Goal: Information Seeking & Learning: Learn about a topic

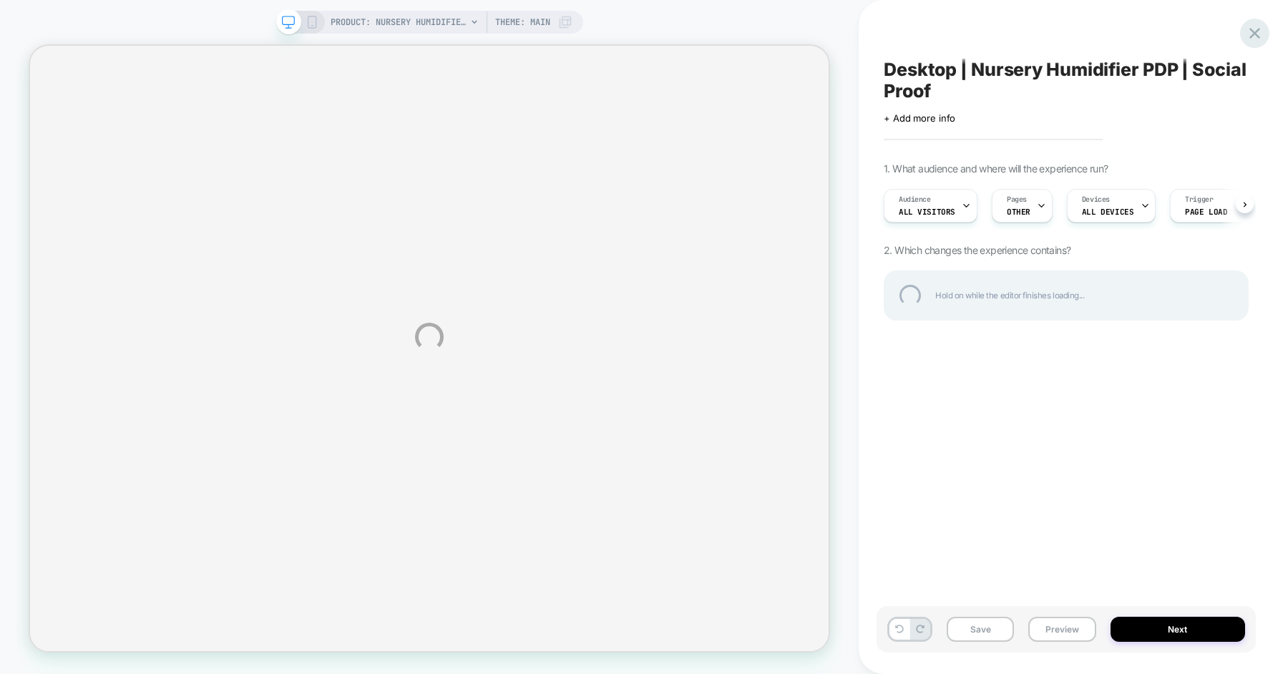
click at [1247, 32] on div at bounding box center [1254, 33] width 29 height 29
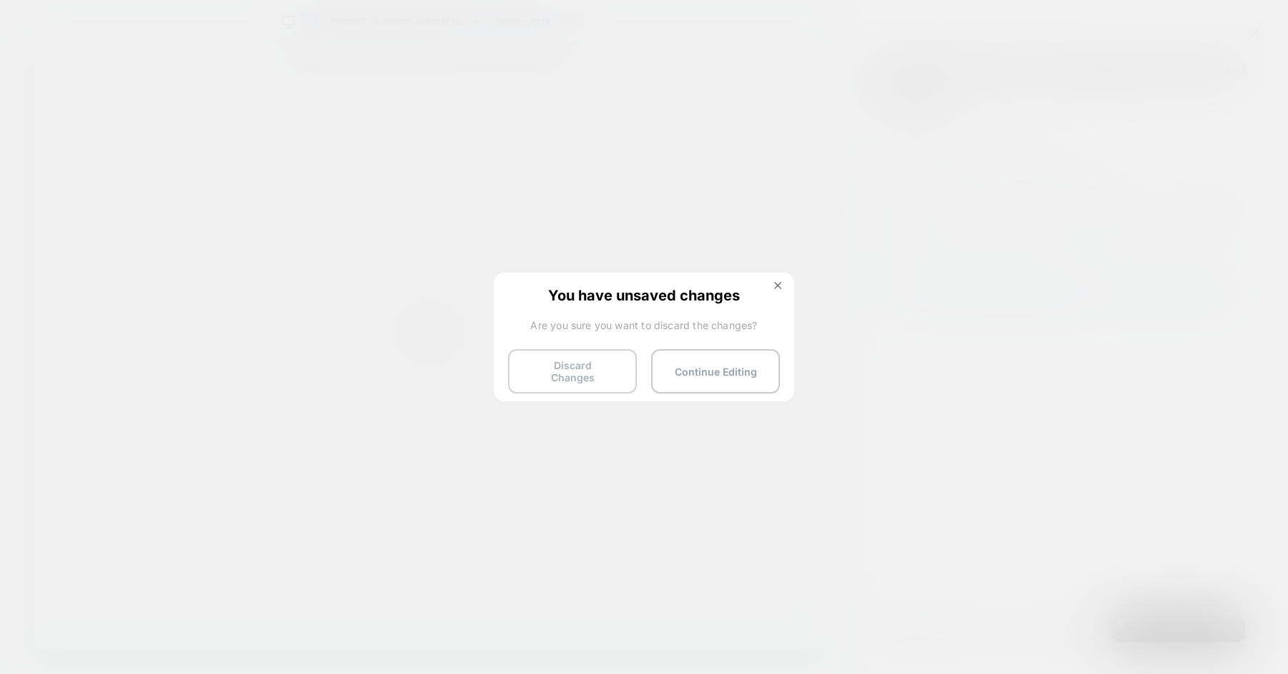
click at [601, 366] on button "Discard Changes" at bounding box center [572, 371] width 129 height 44
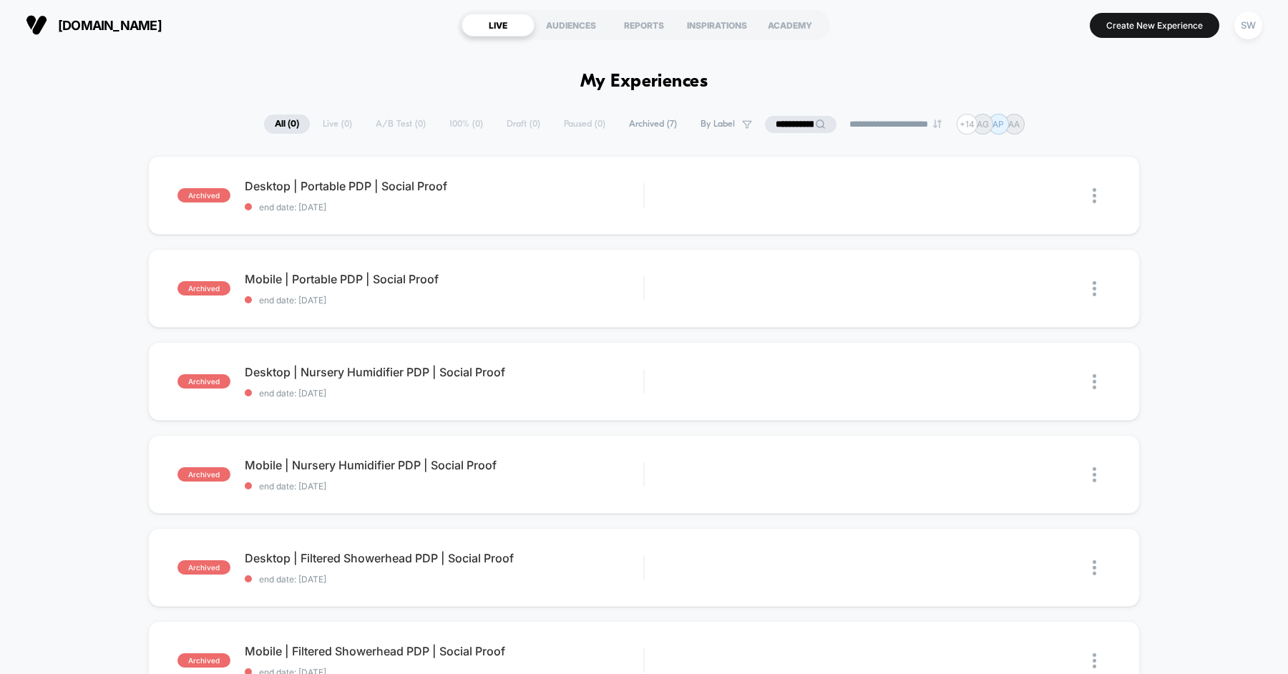
click at [333, 124] on div "**********" at bounding box center [644, 124] width 760 height 21
click at [815, 124] on icon at bounding box center [820, 124] width 11 height 11
click at [807, 124] on input "**********" at bounding box center [801, 124] width 72 height 17
click at [807, 124] on input "**********" at bounding box center [800, 124] width 100 height 18
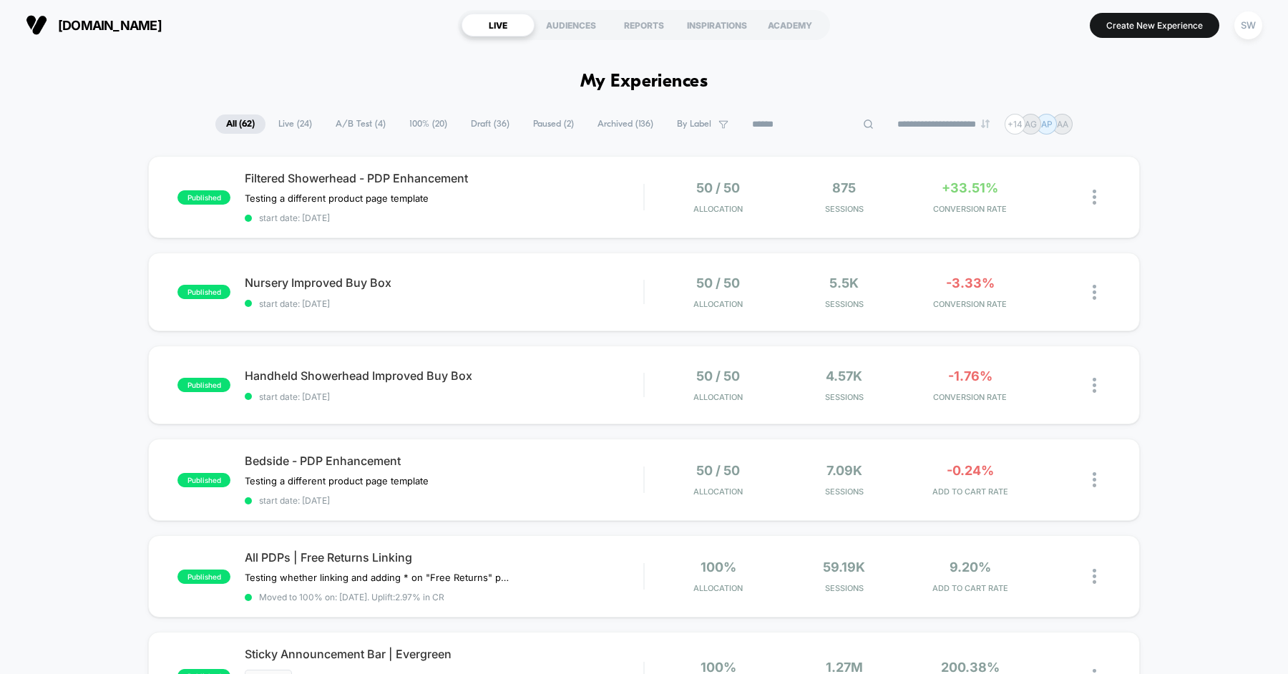
click at [292, 122] on span "Live ( 24 )" at bounding box center [295, 123] width 55 height 19
click at [468, 282] on span "Nursery Improved Buy Box Click to edit experience details" at bounding box center [444, 282] width 398 height 14
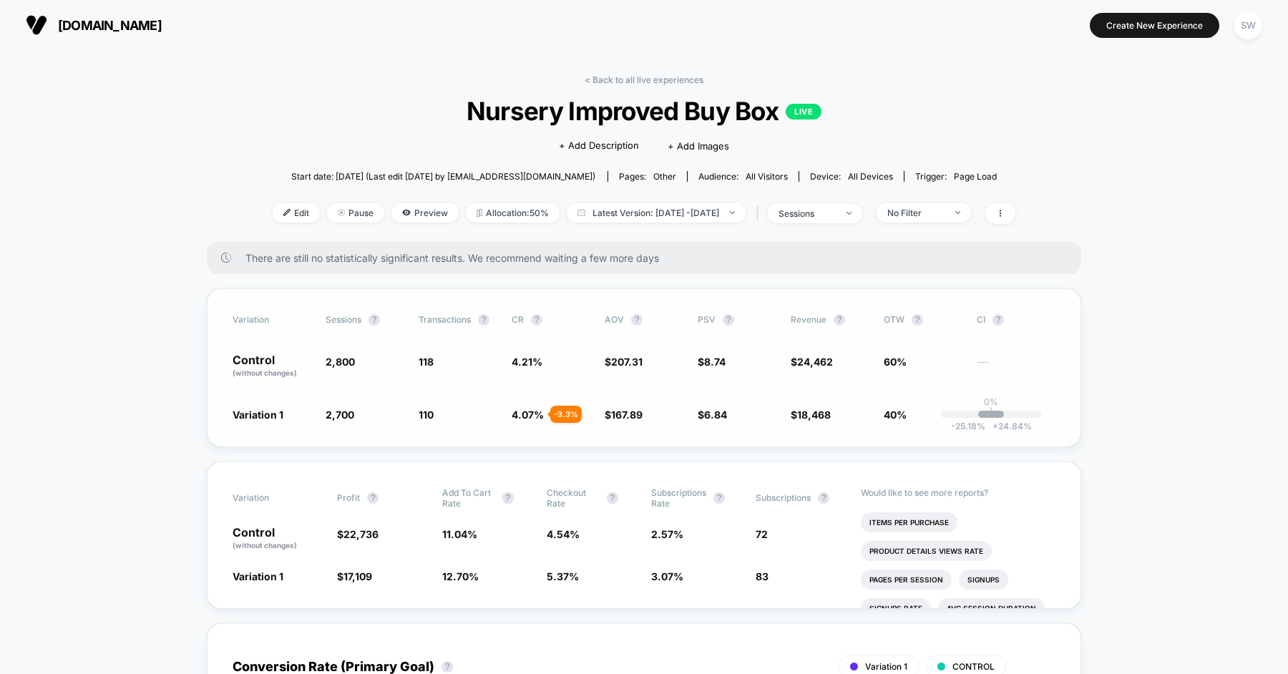
click at [986, 413] on div "-25.18 % + 24.84 %" at bounding box center [991, 414] width 26 height 7
click at [608, 82] on link "< Back to all live experiences" at bounding box center [643, 79] width 119 height 11
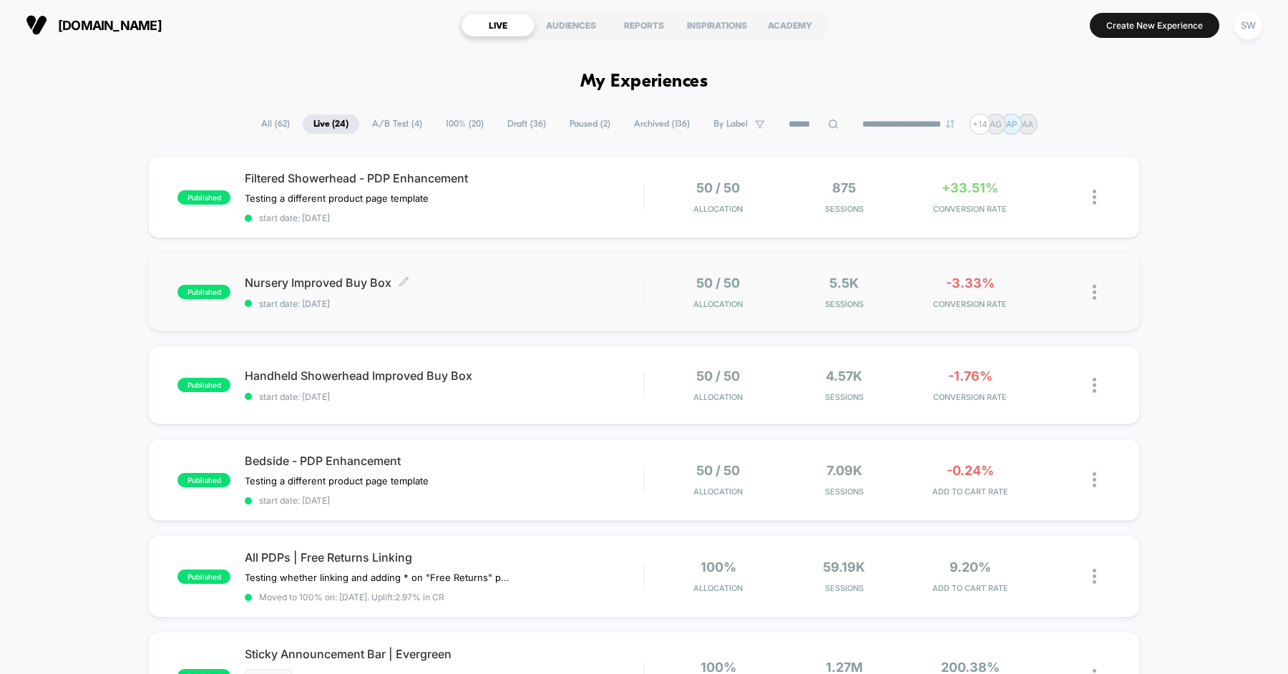
click at [501, 285] on span "Nursery Improved Buy Box Click to edit experience details" at bounding box center [444, 282] width 398 height 14
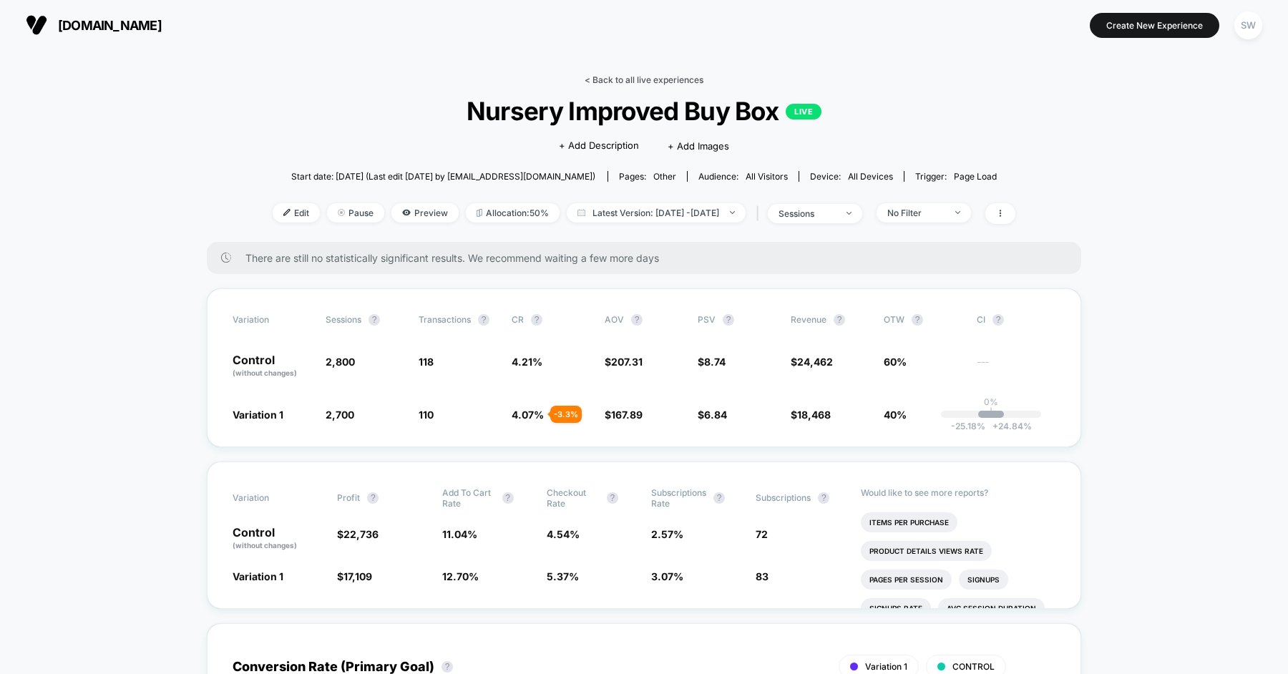
click at [614, 81] on link "< Back to all live experiences" at bounding box center [643, 79] width 119 height 11
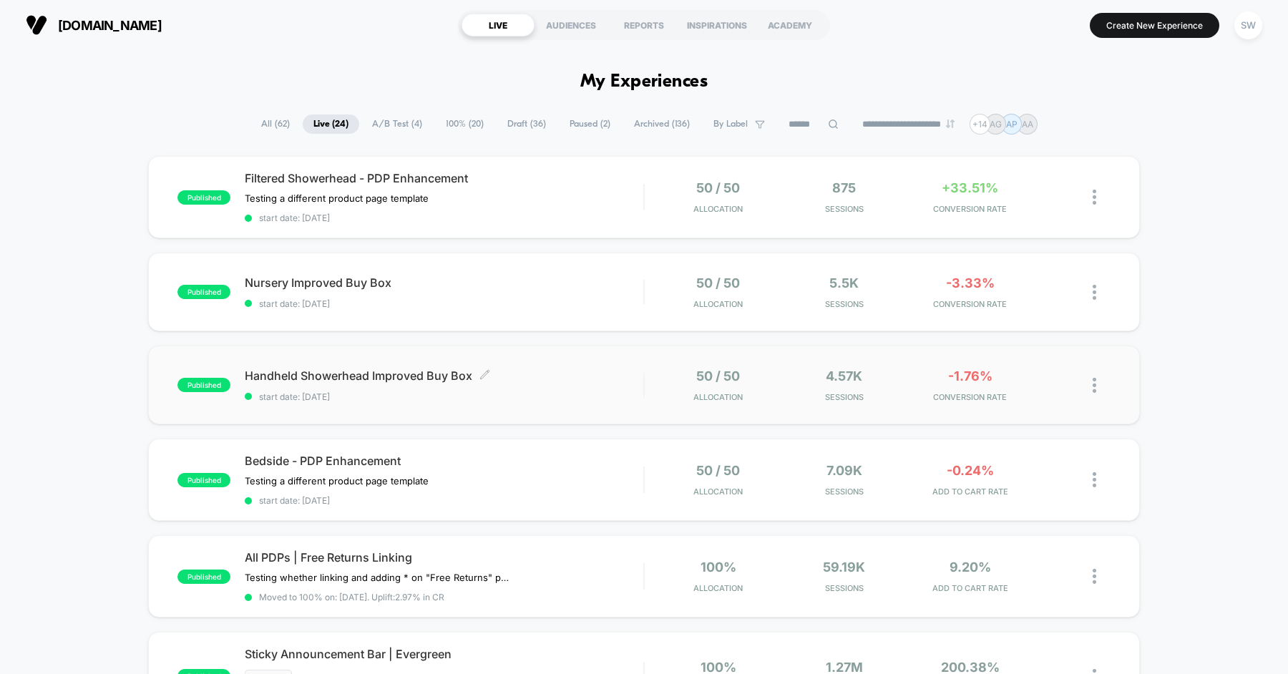
click at [524, 380] on span "Handheld Showerhead Improved Buy Box Click to edit experience details" at bounding box center [444, 375] width 398 height 14
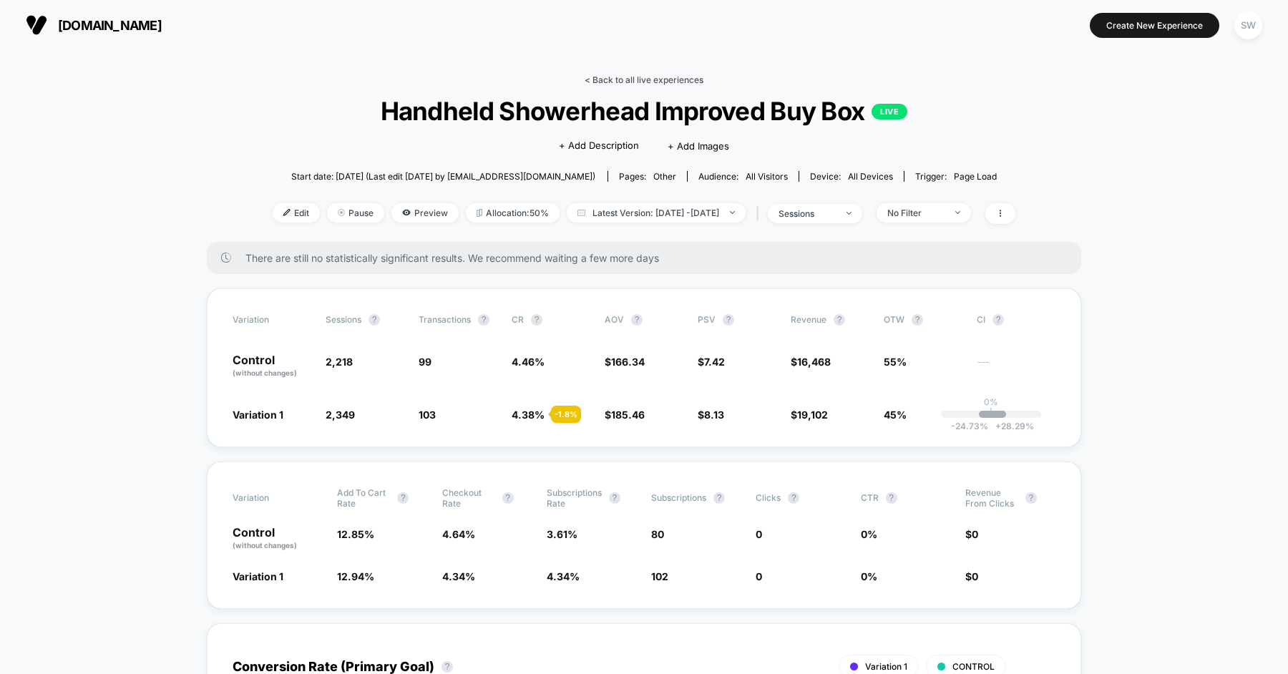
click at [622, 78] on link "< Back to all live experiences" at bounding box center [643, 79] width 119 height 11
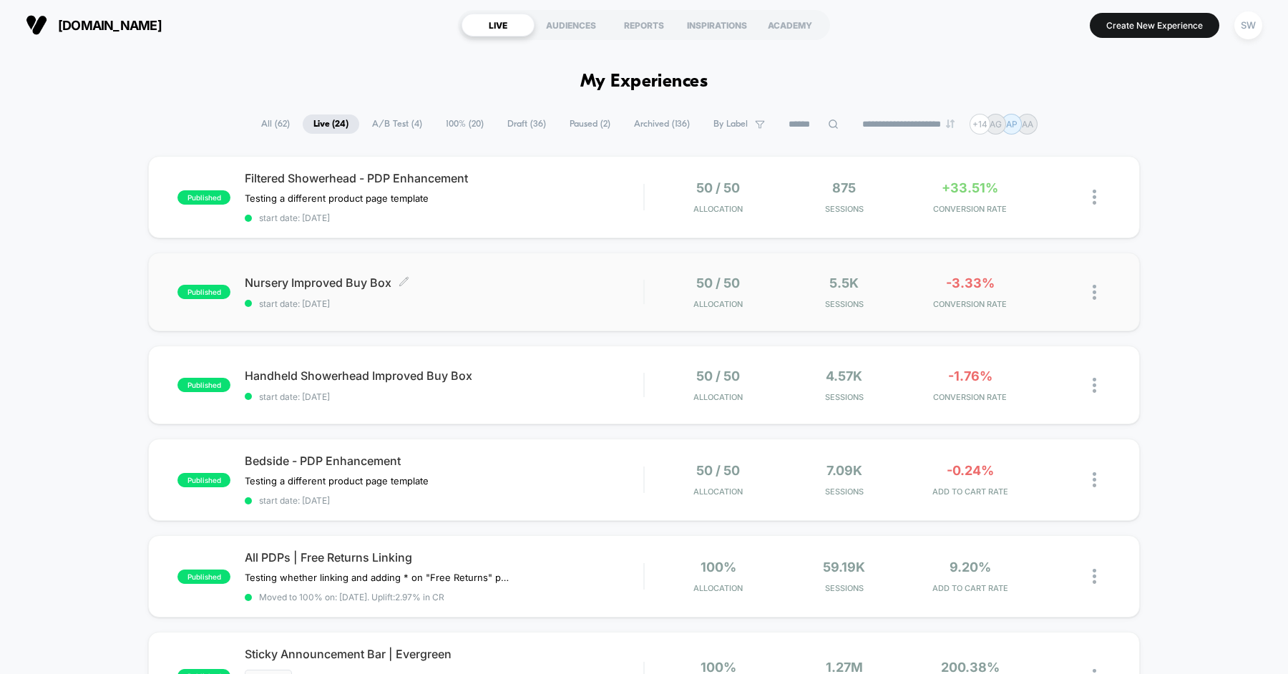
click at [547, 283] on span "Nursery Improved Buy Box Click to edit experience details" at bounding box center [444, 282] width 398 height 14
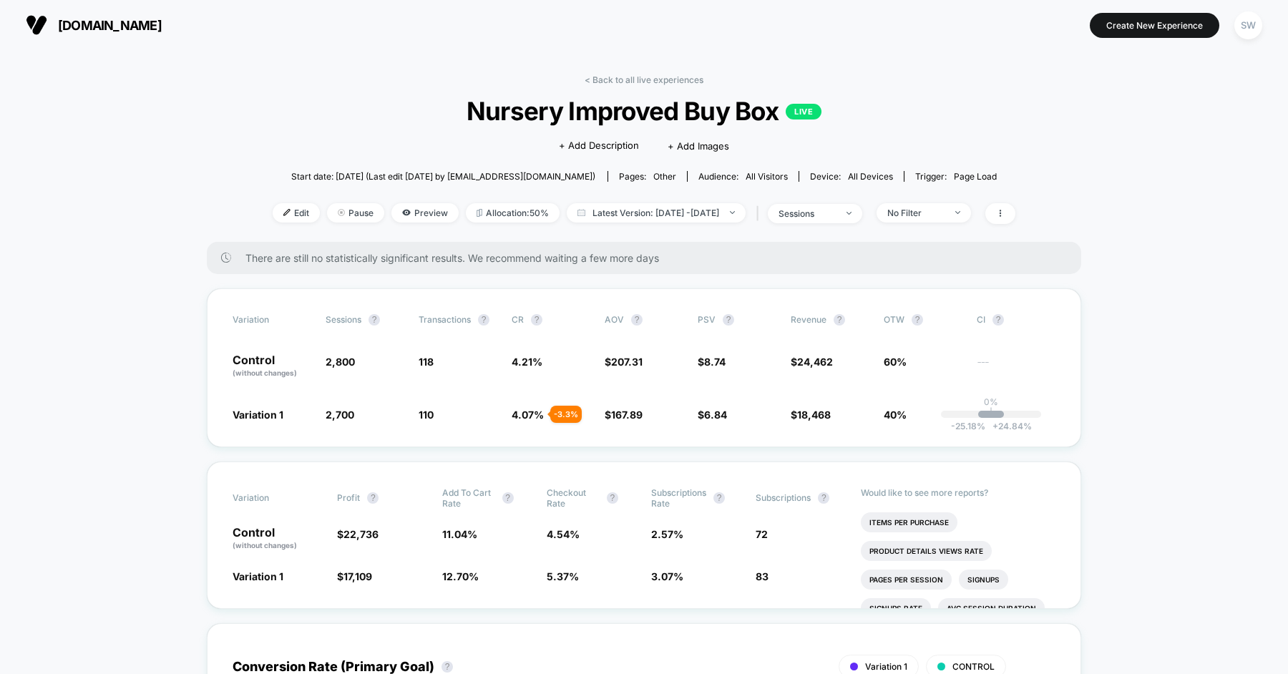
click at [273, 94] on div "< Back to all live experiences Nursery Improved Buy Box LIVE Click to edit expe…" at bounding box center [644, 157] width 742 height 167
